Goal: Information Seeking & Learning: Learn about a topic

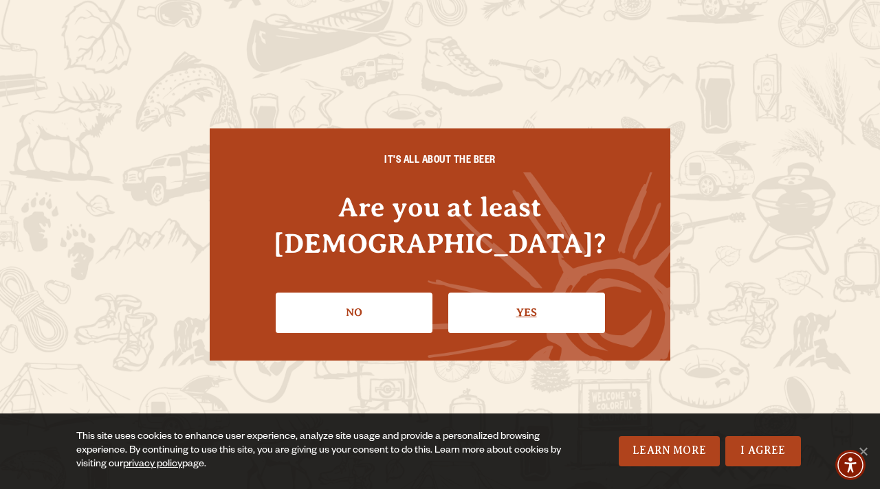
click at [514, 293] on link "Yes" at bounding box center [526, 313] width 157 height 40
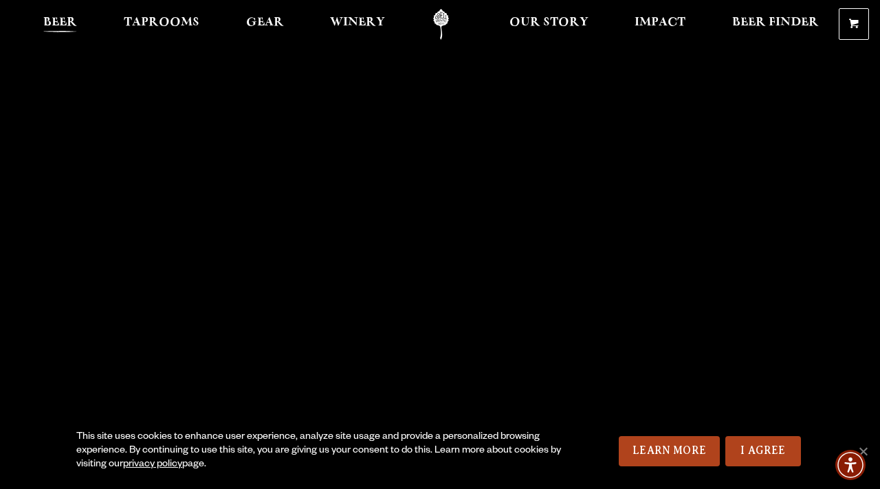
click at [66, 21] on span "Beer" at bounding box center [60, 22] width 34 height 11
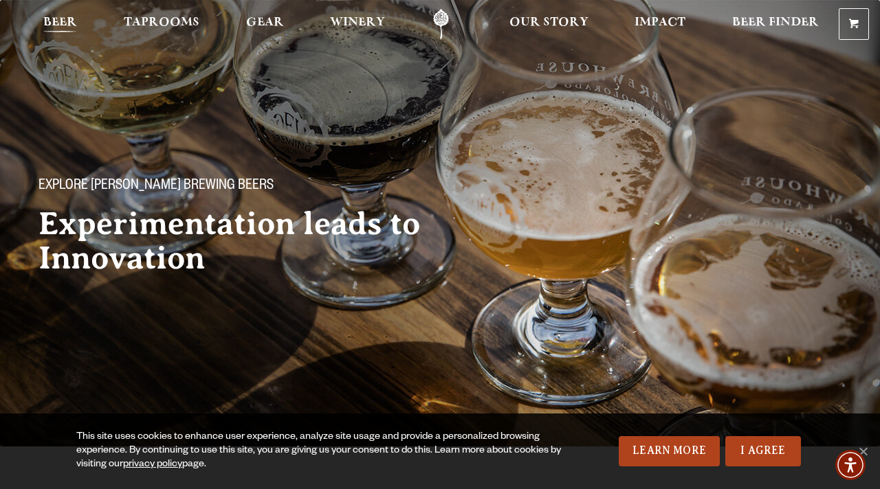
click at [71, 22] on span "Beer" at bounding box center [60, 22] width 34 height 11
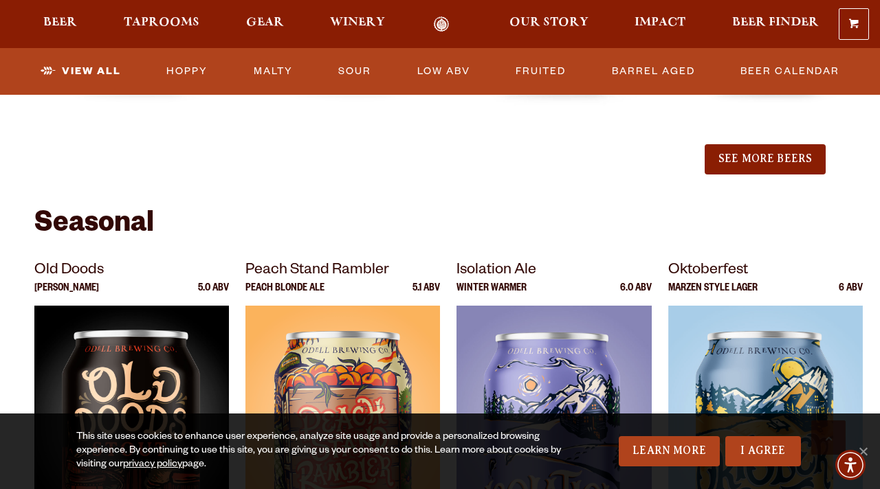
scroll to position [1751, 0]
